Goal: Task Accomplishment & Management: Complete application form

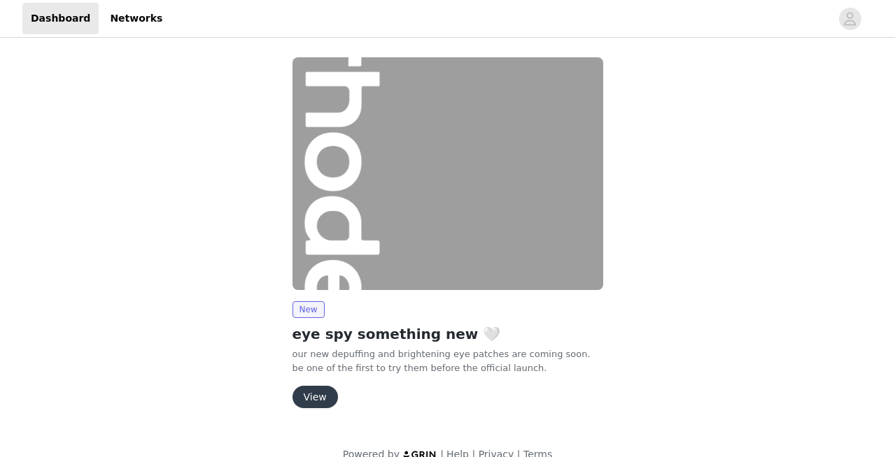
scroll to position [22, 0]
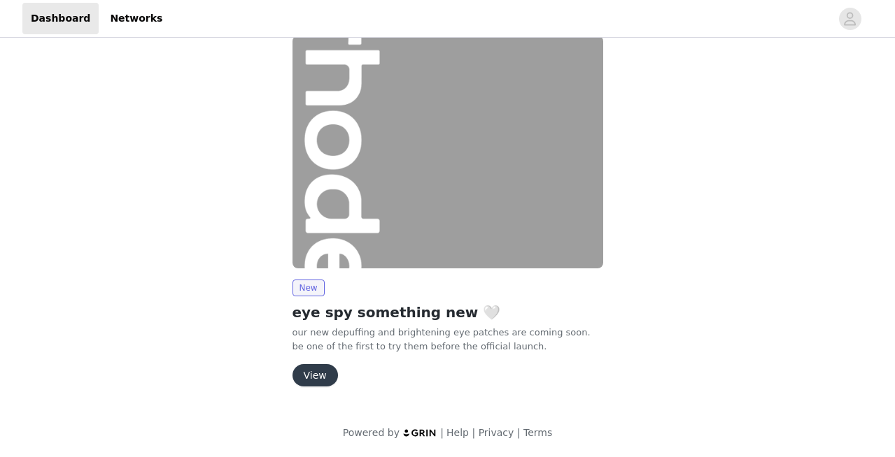
click at [305, 383] on button "View" at bounding box center [314, 375] width 45 height 22
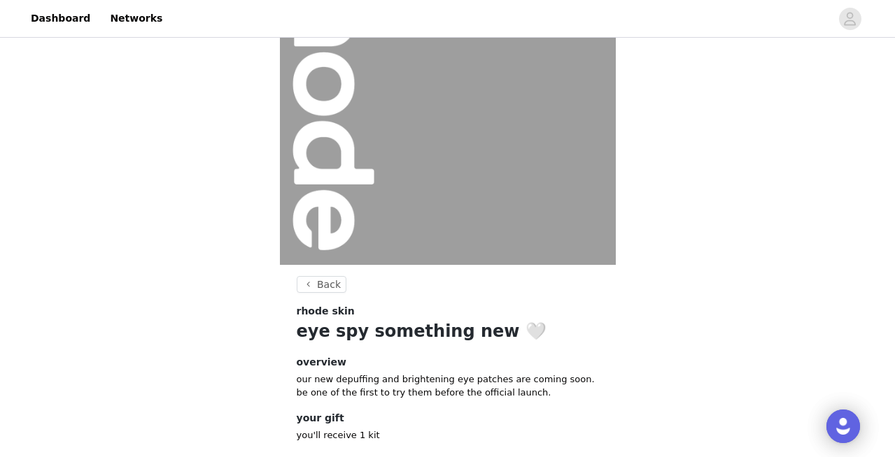
scroll to position [192, 0]
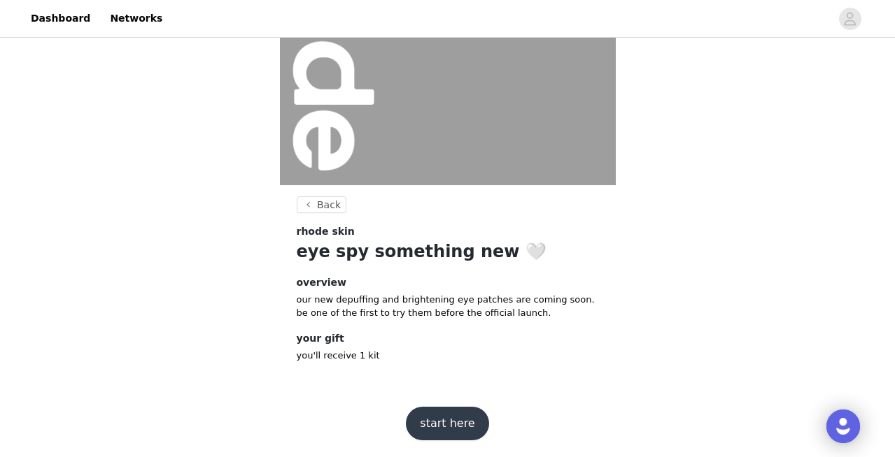
click at [437, 429] on button "start here" at bounding box center [447, 424] width 83 height 34
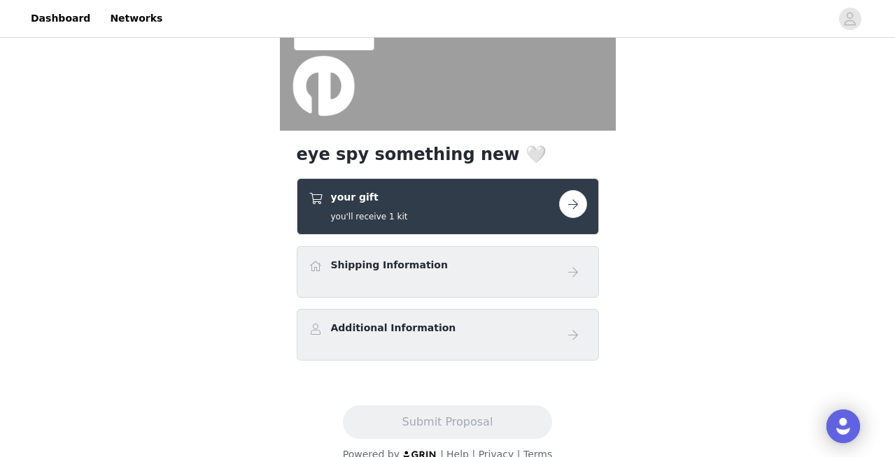
scroll to position [268, 0]
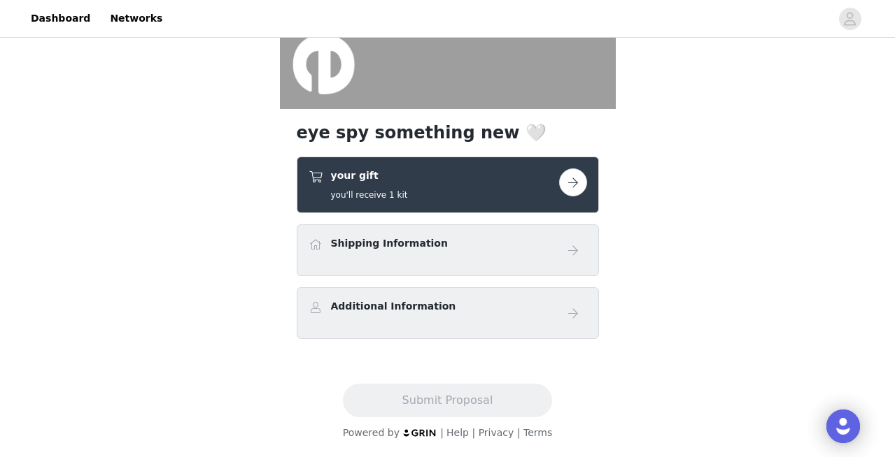
click at [566, 182] on button "button" at bounding box center [573, 183] width 28 height 28
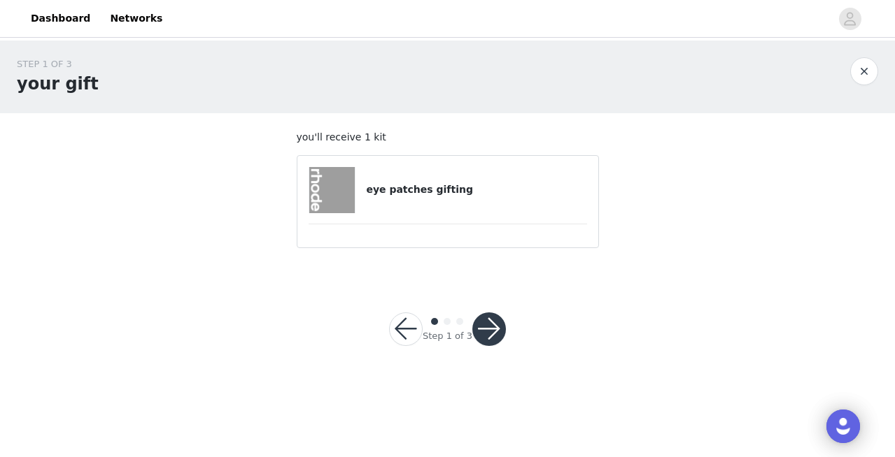
click at [386, 185] on h4 "eye patches gifting" at bounding box center [476, 190] width 220 height 15
click at [492, 337] on button "button" at bounding box center [489, 330] width 34 height 34
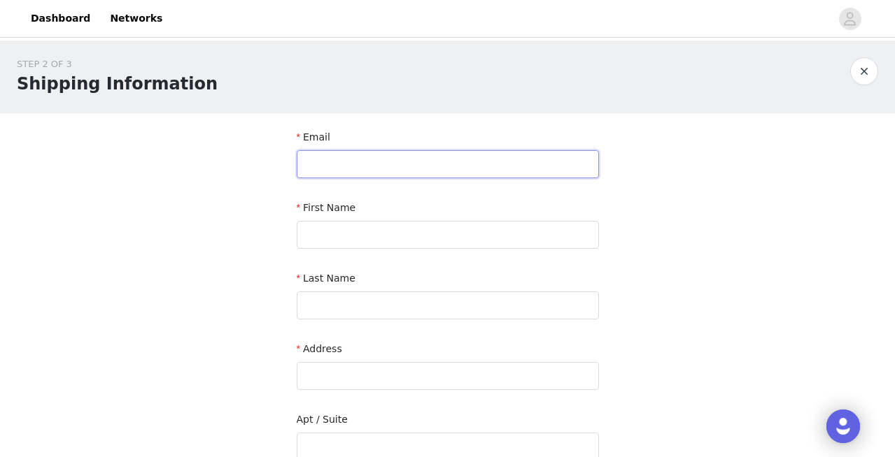
click at [390, 167] on input "text" at bounding box center [448, 164] width 302 height 28
type input "stylewithgold@gmail.com"
type input "Kassondra"
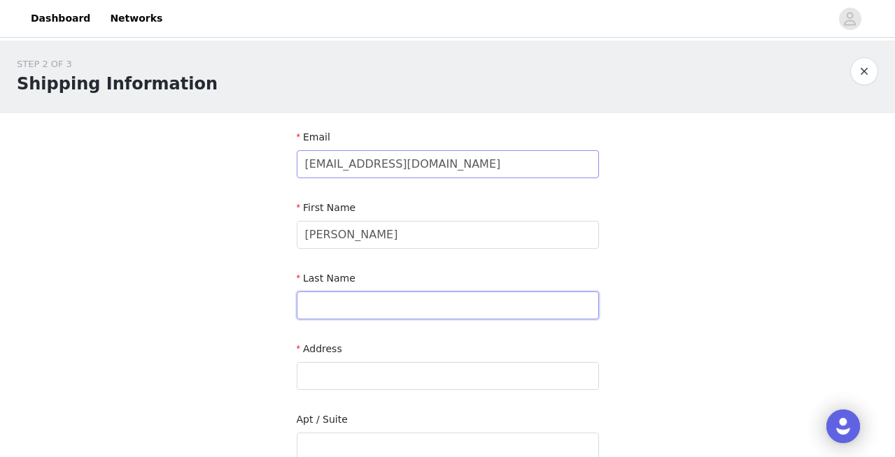
type input "Shiu"
type input "2401-170 Bayview Ave"
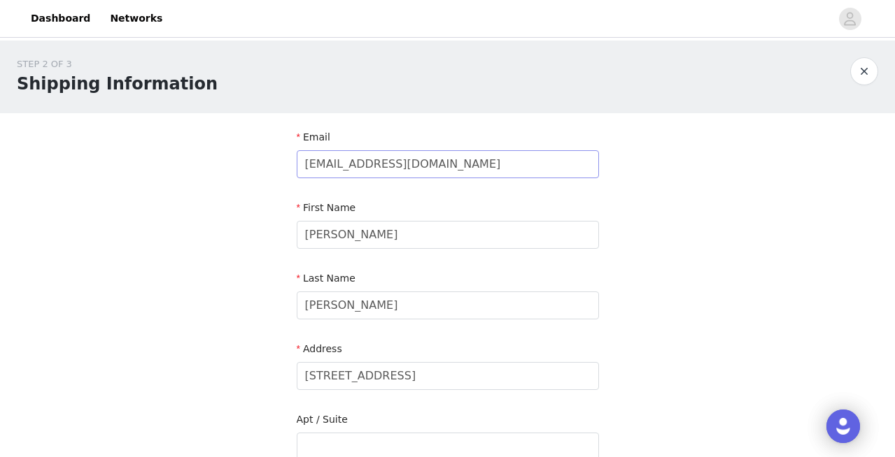
type input "Toronto"
type input "M5A 0M4"
type input "6475881813"
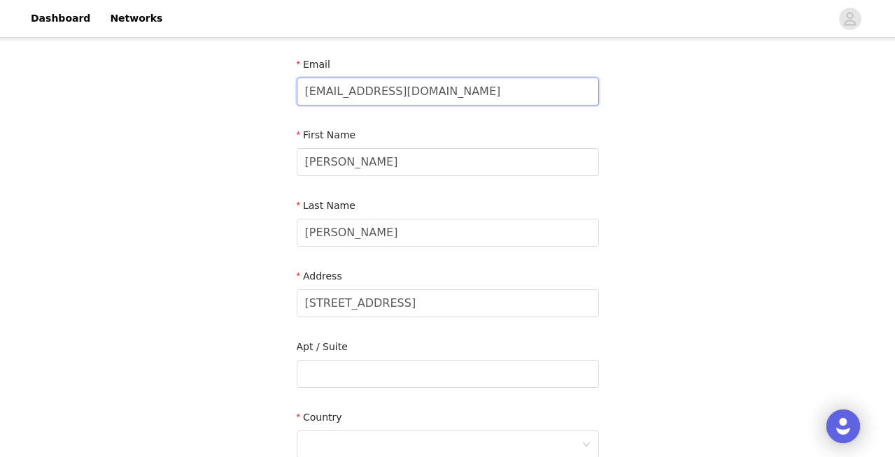
scroll to position [82, 0]
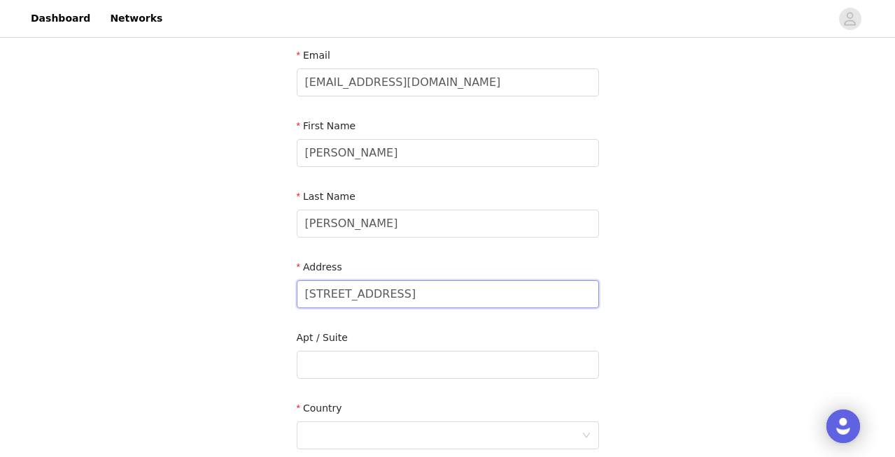
drag, startPoint x: 339, startPoint y: 290, endPoint x: 280, endPoint y: 288, distance: 59.5
click at [281, 288] on section "Email stylewithgold@gmail.com First Name Kassondra Last Name Shiu Address 2401-…" at bounding box center [448, 365] width 336 height 669
type input "170 Bayview Ave"
click at [374, 349] on div "Apt / Suite" at bounding box center [448, 341] width 302 height 20
click at [373, 359] on input "text" at bounding box center [448, 365] width 302 height 28
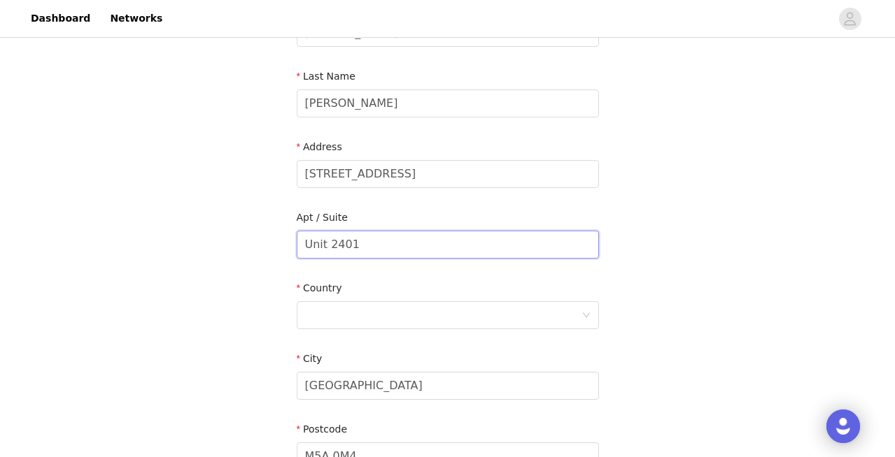
scroll to position [210, 0]
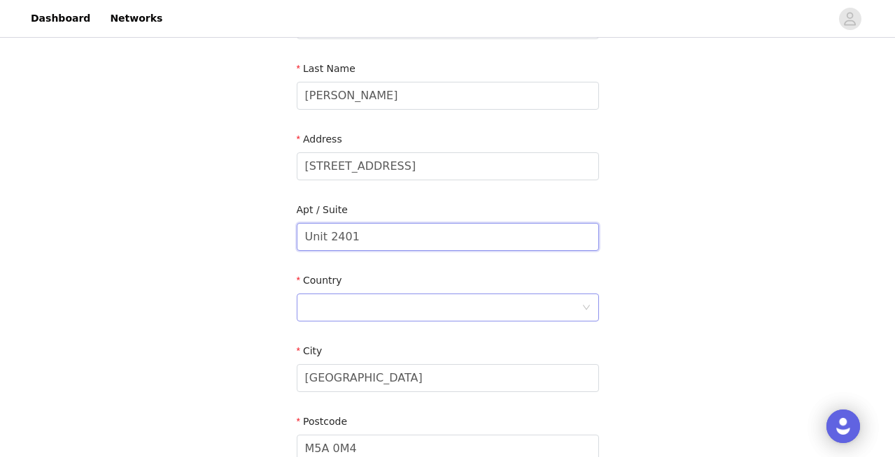
type input "Unit 2401"
click at [344, 297] on div at bounding box center [443, 308] width 276 height 27
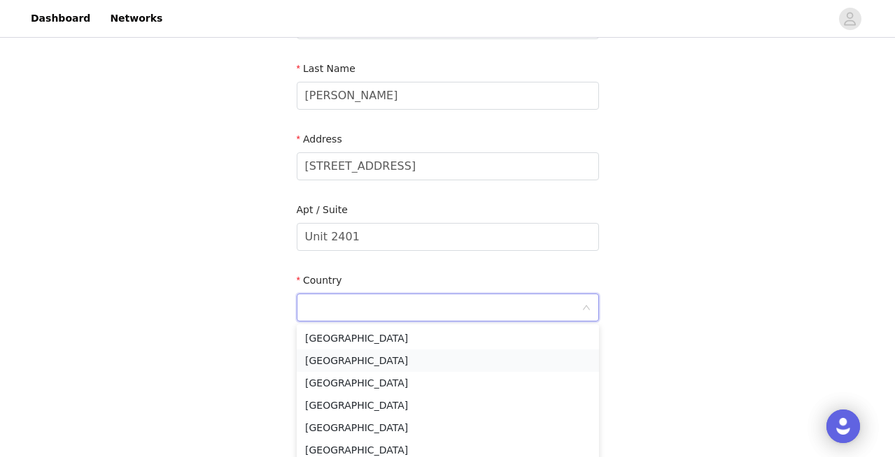
click at [347, 357] on li "Canada" at bounding box center [448, 361] width 302 height 22
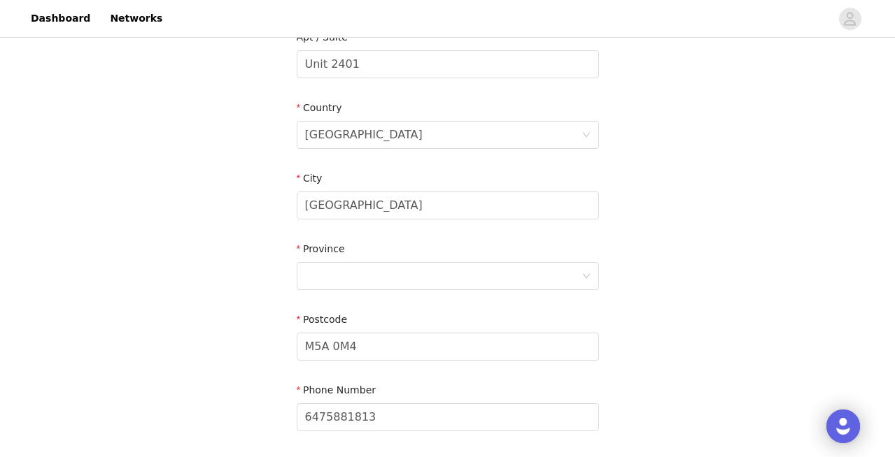
scroll to position [416, 0]
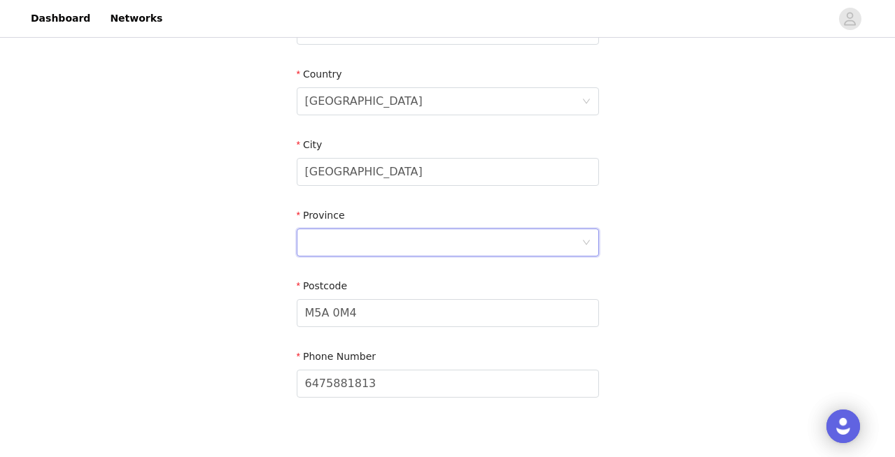
click at [327, 238] on div at bounding box center [443, 242] width 276 height 27
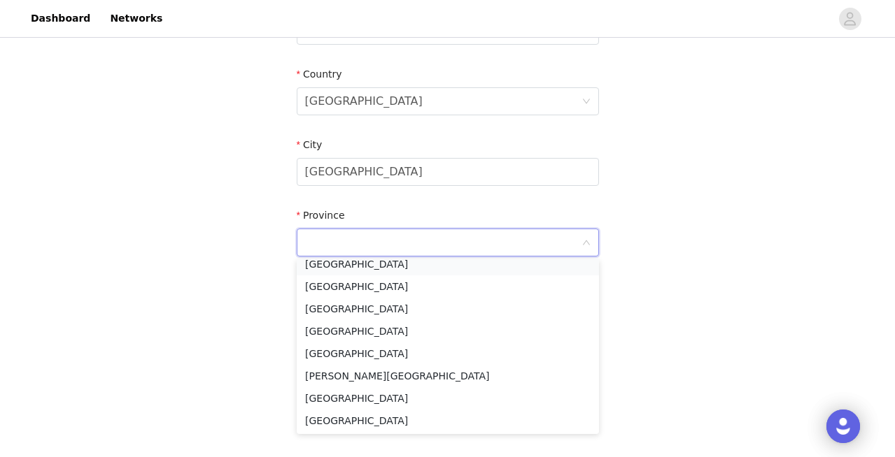
scroll to position [99, 0]
click at [332, 349] on li "Ontario" at bounding box center [448, 353] width 302 height 22
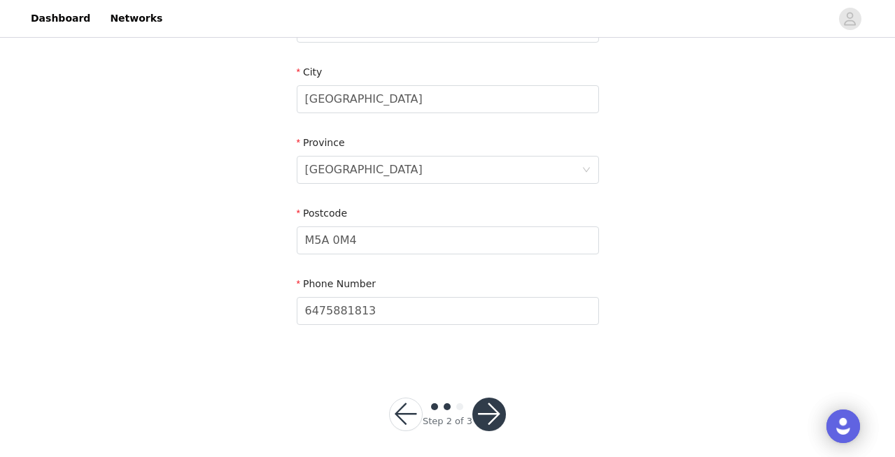
scroll to position [496, 0]
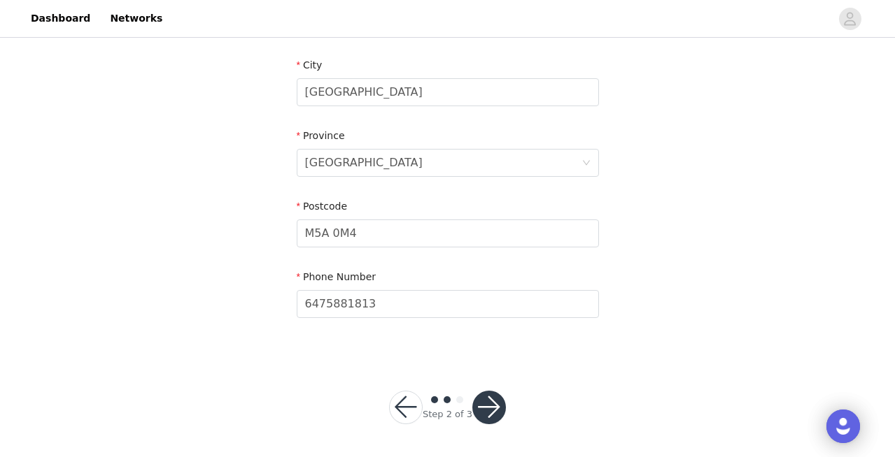
click at [490, 409] on button "button" at bounding box center [489, 408] width 34 height 34
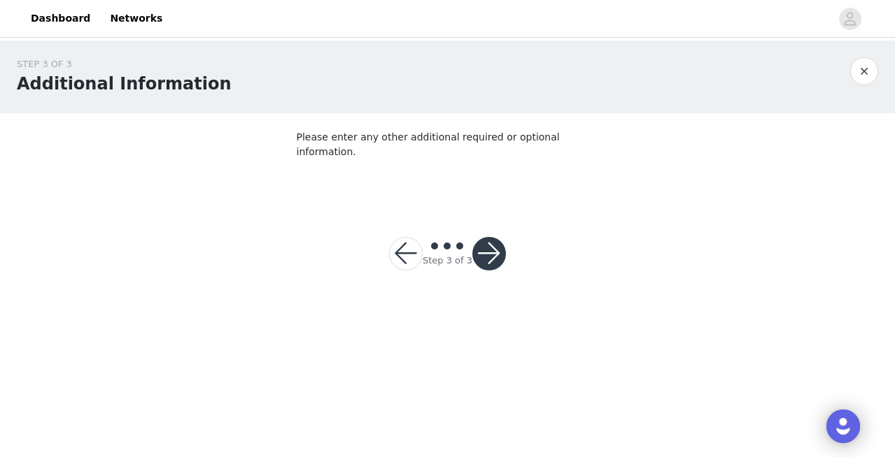
click at [487, 237] on button "button" at bounding box center [489, 254] width 34 height 34
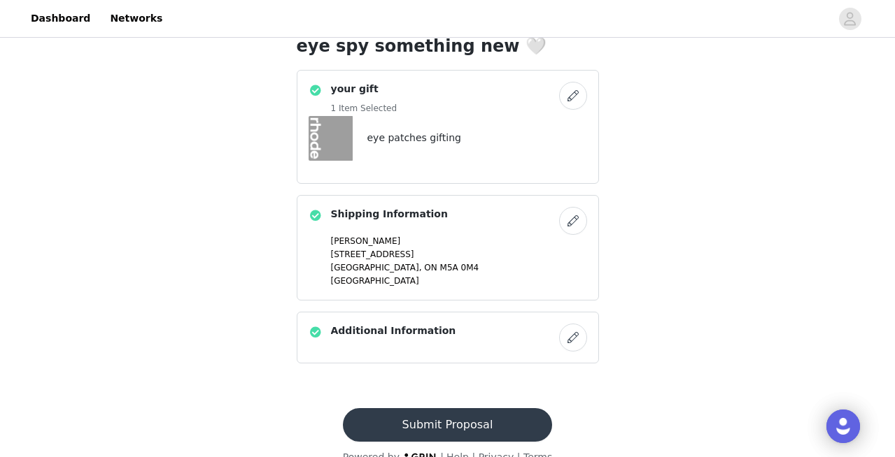
scroll to position [378, 0]
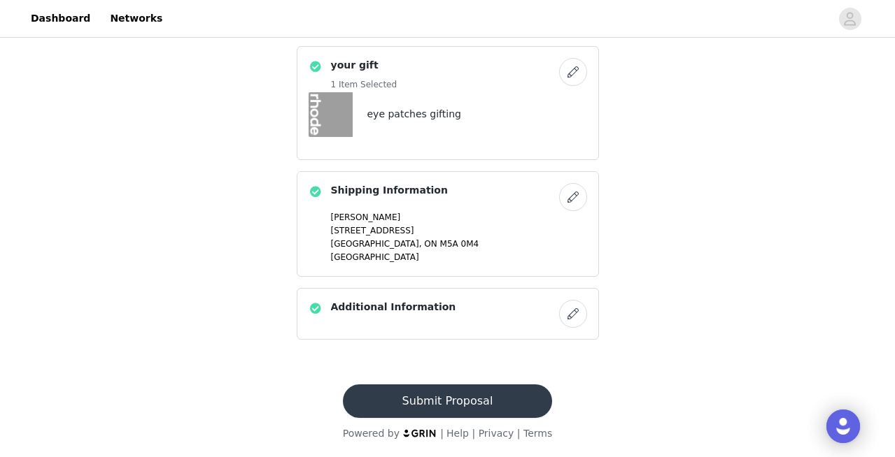
click at [417, 397] on button "Submit Proposal" at bounding box center [447, 402] width 209 height 34
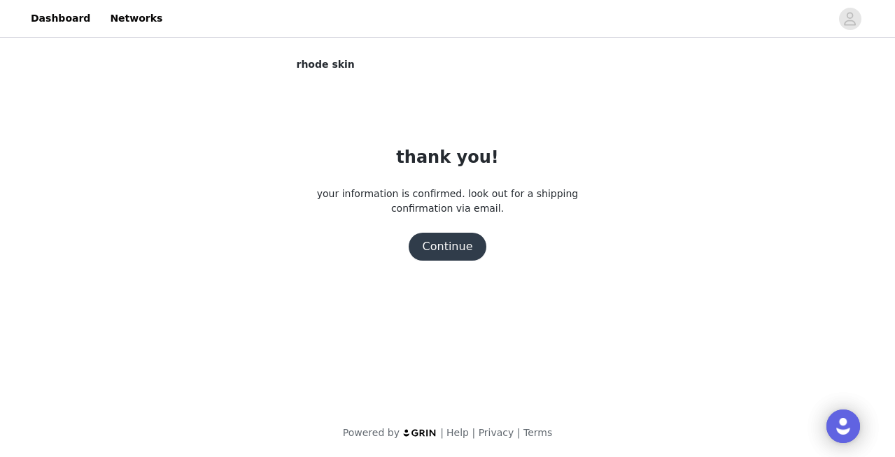
scroll to position [0, 0]
click at [451, 248] on button "Continue" at bounding box center [448, 247] width 78 height 28
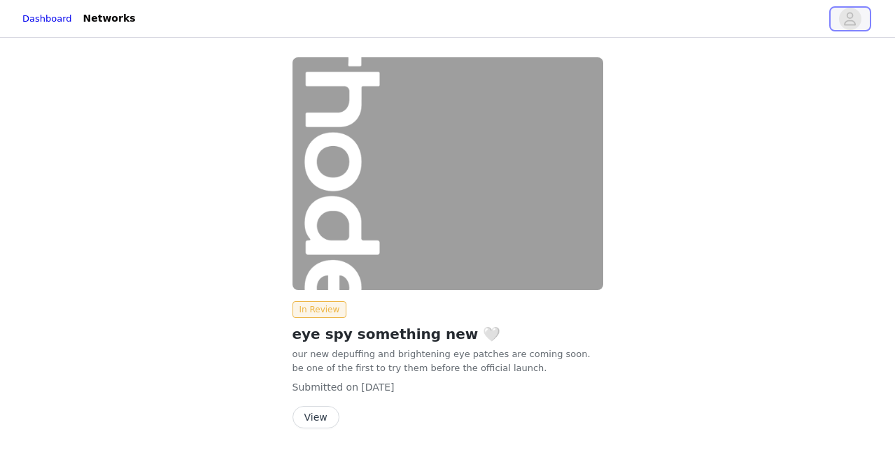
click at [849, 23] on icon "avatar" at bounding box center [849, 19] width 13 height 22
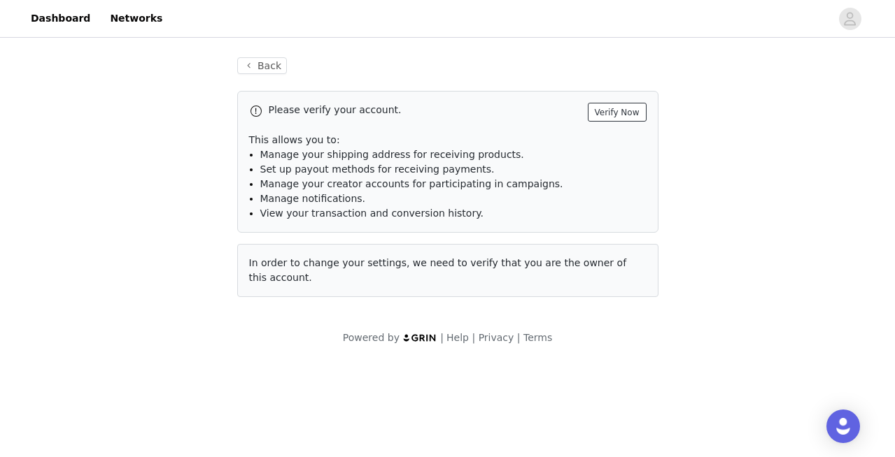
click at [613, 109] on button "Verify Now" at bounding box center [617, 112] width 59 height 19
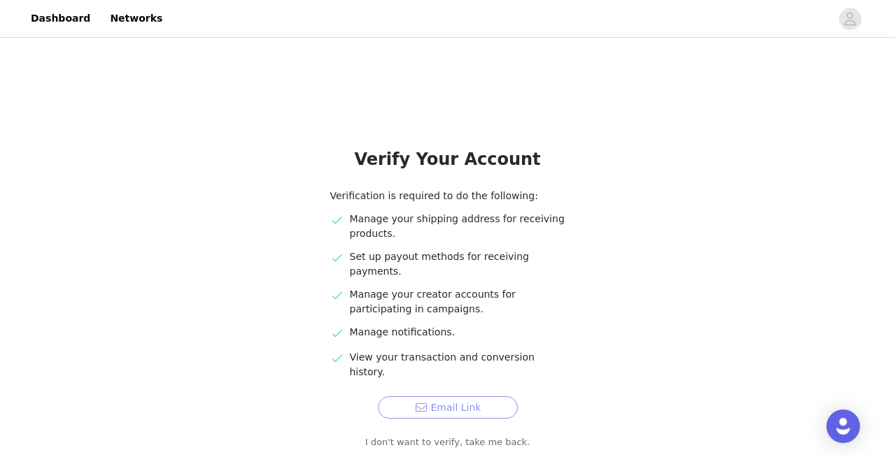
click at [429, 397] on button "Email Link" at bounding box center [448, 408] width 140 height 22
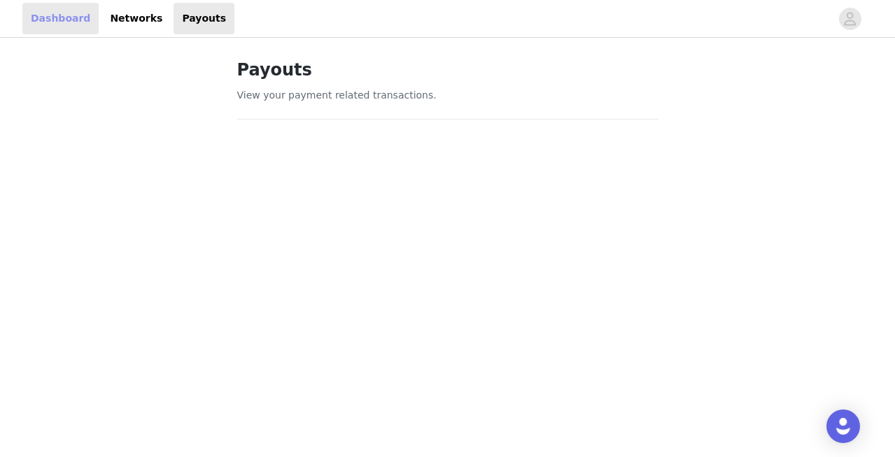
click at [34, 20] on link "Dashboard" at bounding box center [60, 18] width 76 height 31
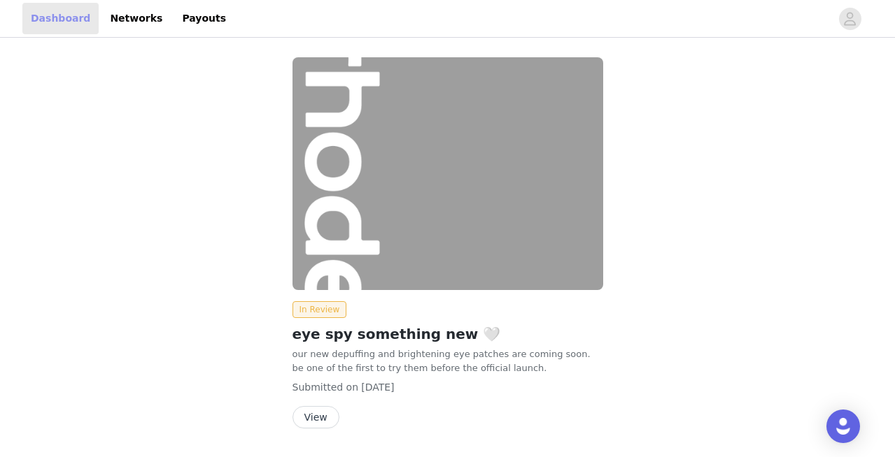
scroll to position [42, 0]
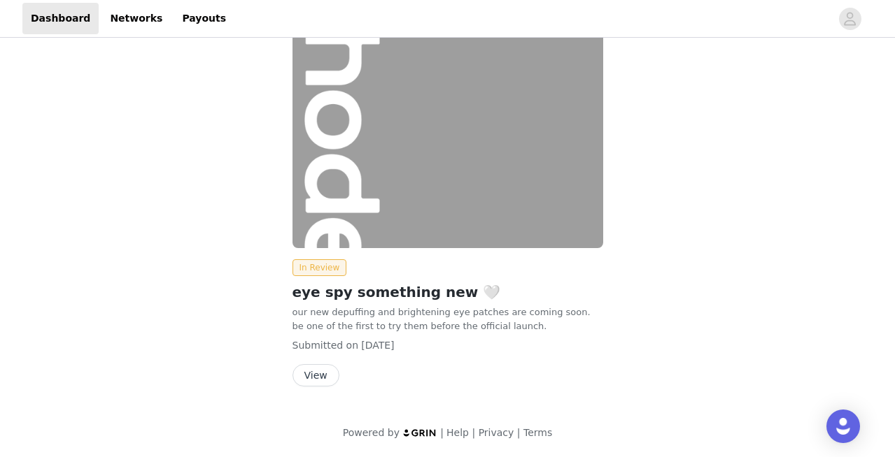
click at [317, 373] on button "View" at bounding box center [315, 375] width 47 height 22
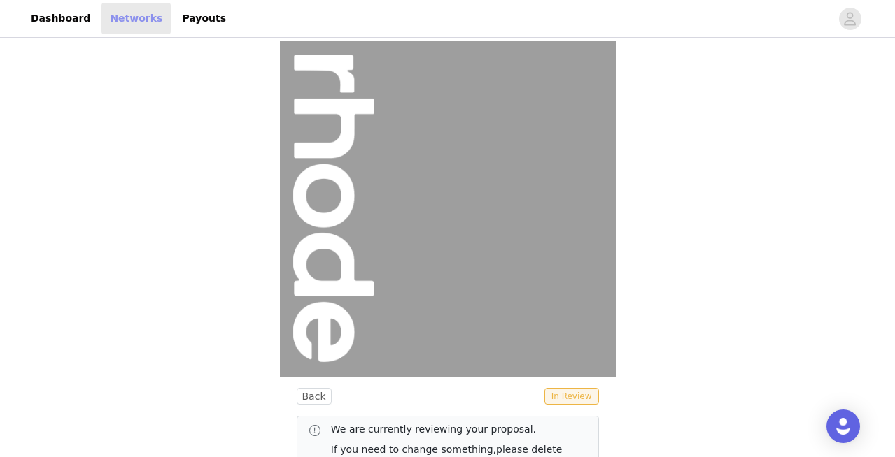
click at [130, 17] on link "Networks" at bounding box center [135, 18] width 69 height 31
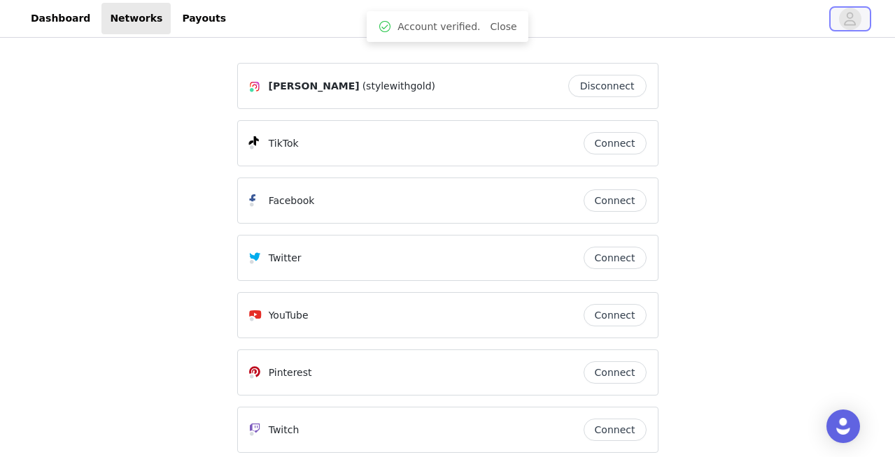
click at [851, 21] on icon "avatar" at bounding box center [849, 19] width 13 height 22
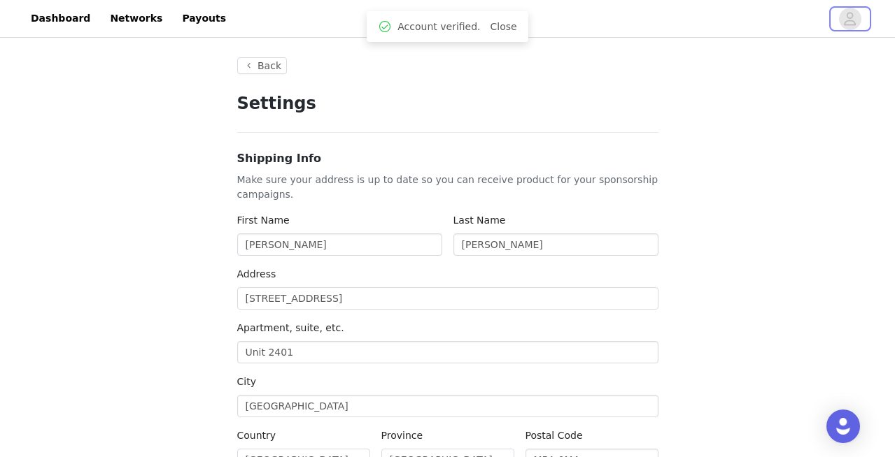
type input "+1 (United States)"
